Goal: Task Accomplishment & Management: Manage account settings

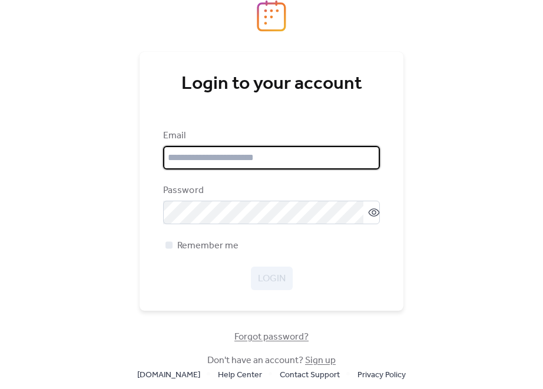
click at [301, 160] on input "email" at bounding box center [271, 158] width 217 height 24
type input "**********"
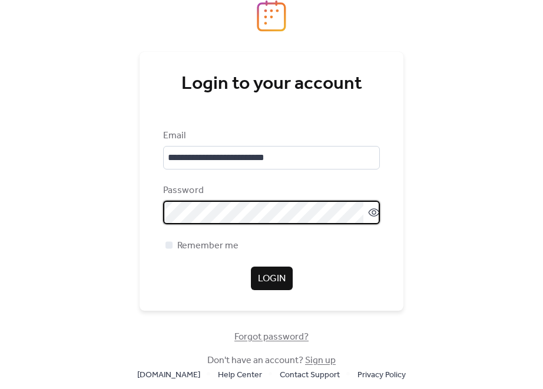
click at [260, 278] on span "Login" at bounding box center [272, 279] width 28 height 14
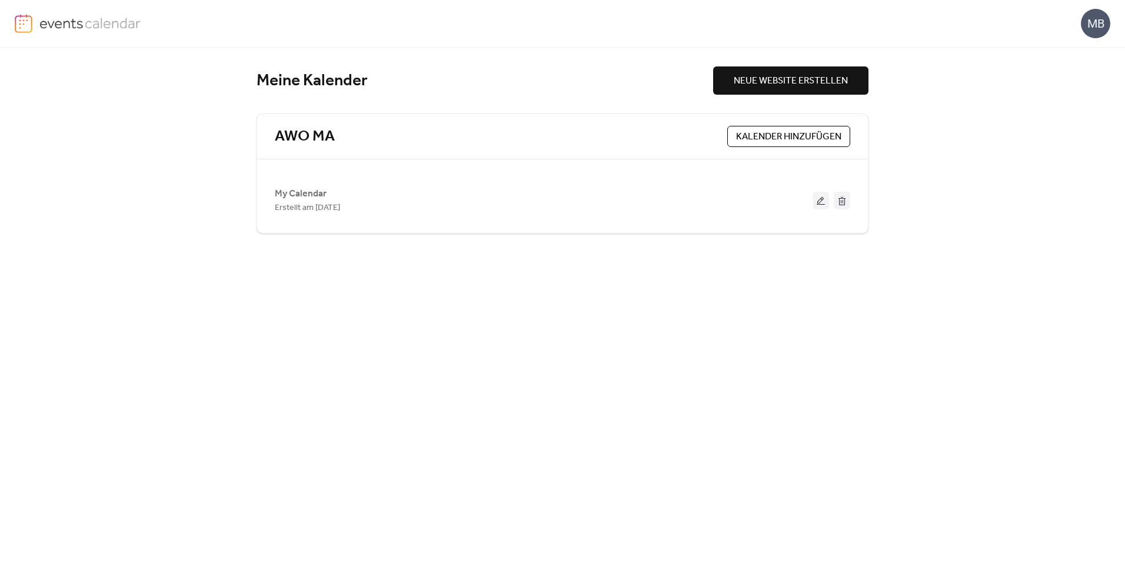
click at [48, 26] on img at bounding box center [90, 23] width 102 height 18
click at [299, 128] on link "AWO MA" at bounding box center [305, 136] width 60 height 19
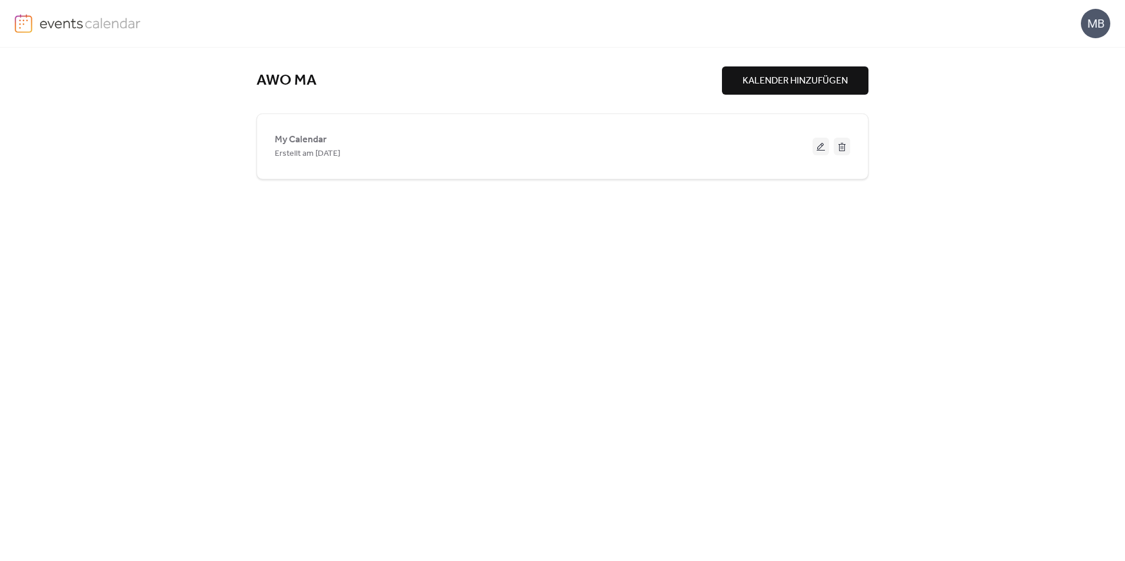
click at [81, 31] on img at bounding box center [90, 23] width 102 height 18
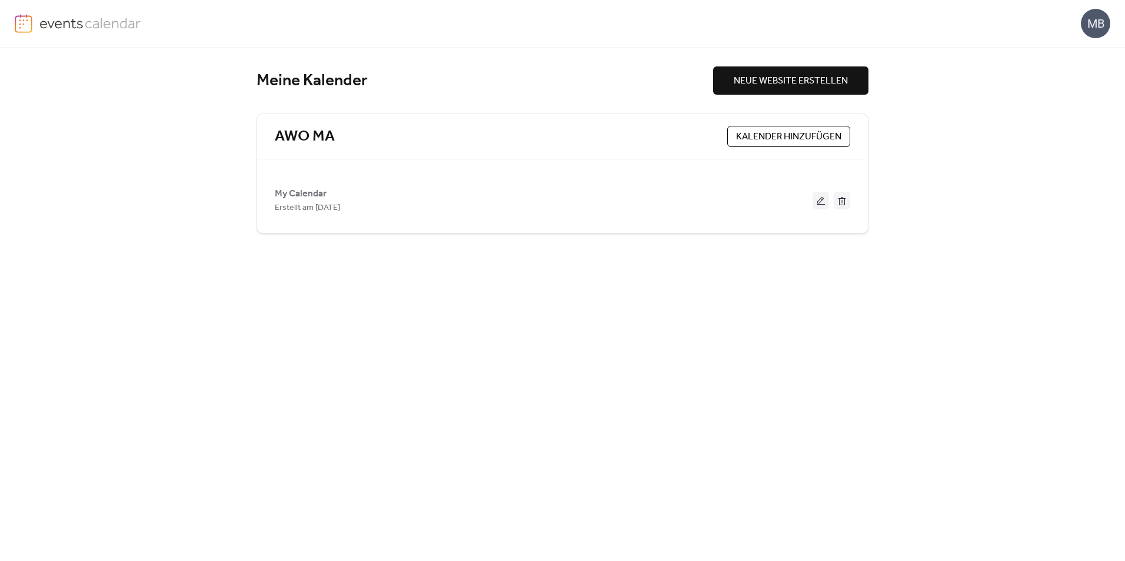
click at [31, 19] on img at bounding box center [24, 23] width 18 height 19
click at [276, 78] on div "Meine Kalender" at bounding box center [485, 81] width 457 height 21
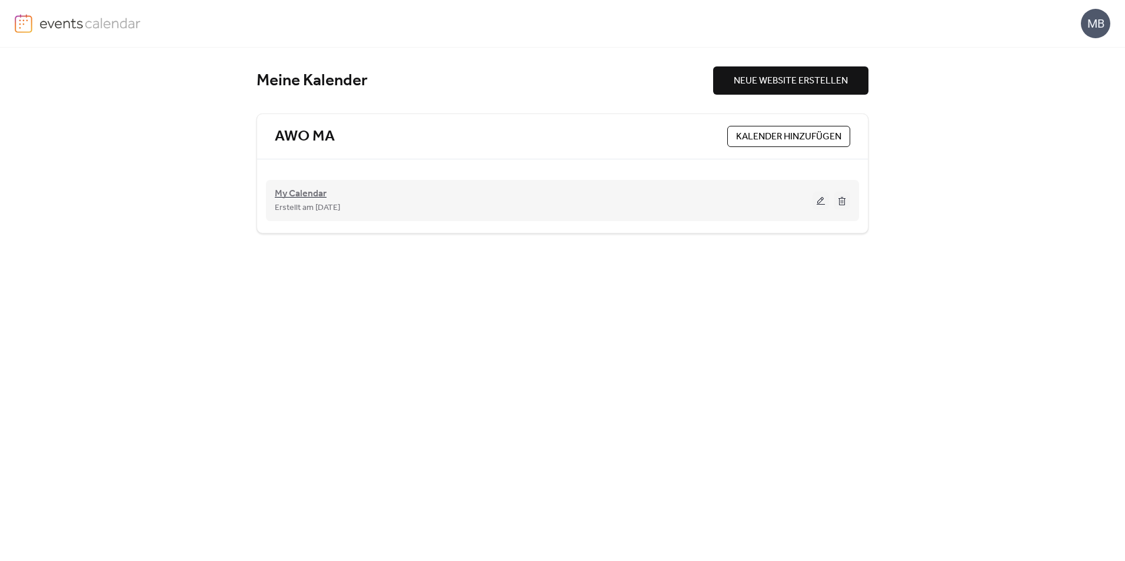
click at [303, 195] on span "My Calendar" at bounding box center [301, 194] width 52 height 14
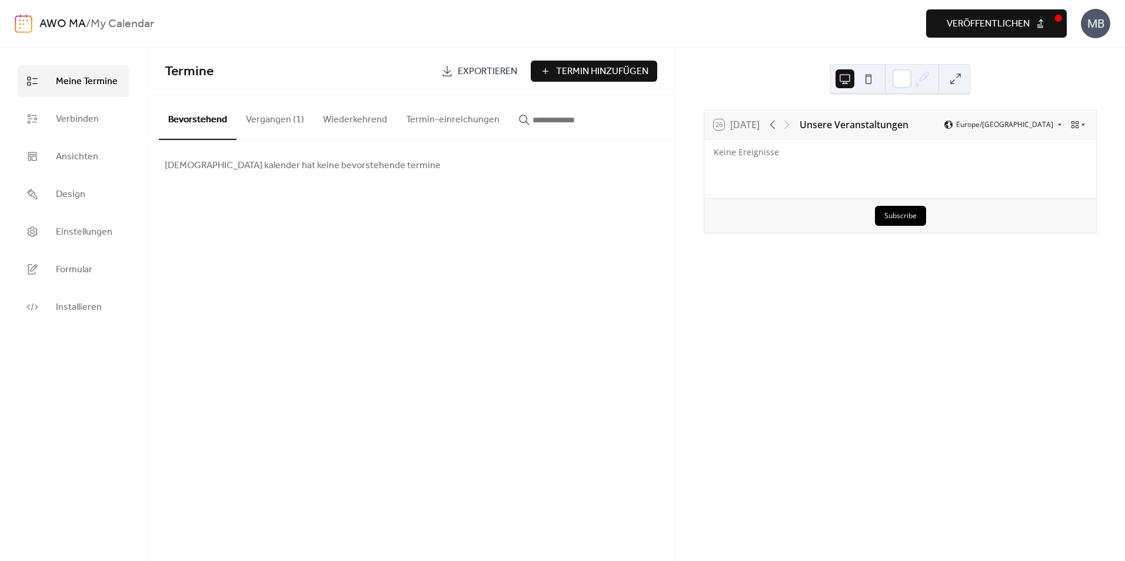
click at [258, 119] on button "Vergangen (1)" at bounding box center [275, 117] width 77 height 44
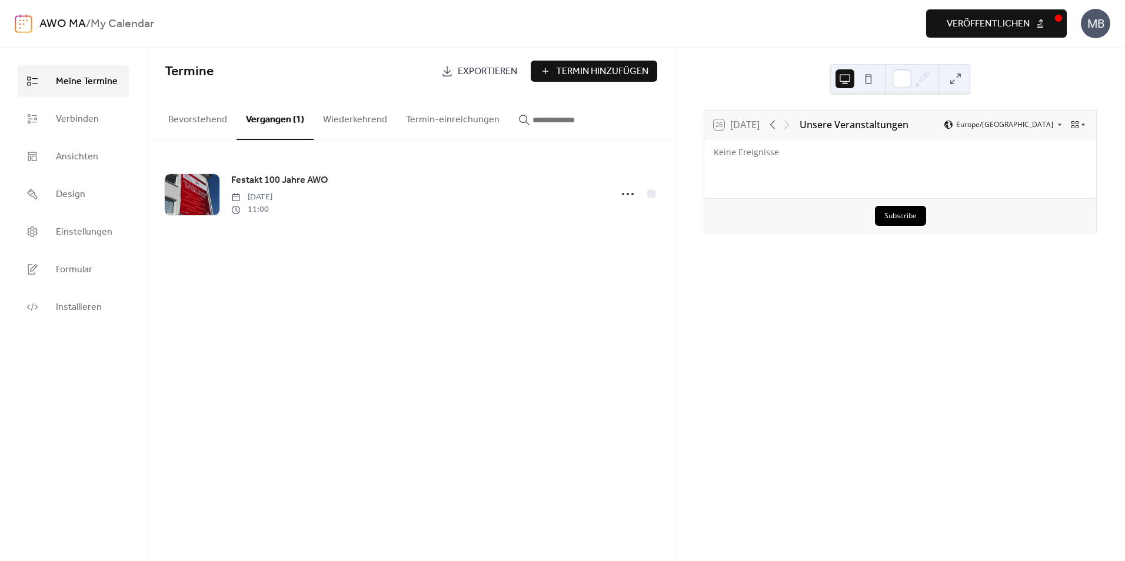
click at [209, 122] on button "Bevorstehend" at bounding box center [198, 117] width 78 height 44
